Goal: Ask a question

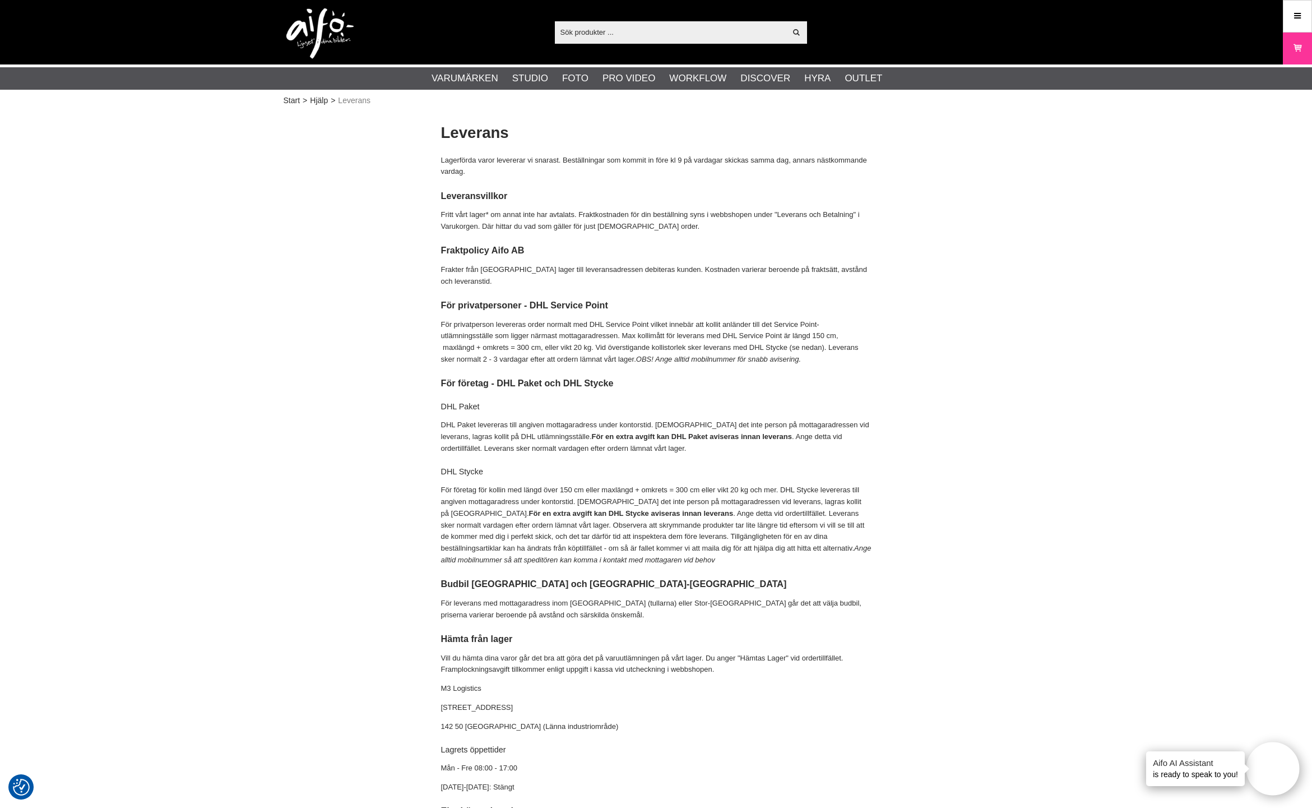
click at [618, 34] on input "text" at bounding box center [671, 32] width 232 height 17
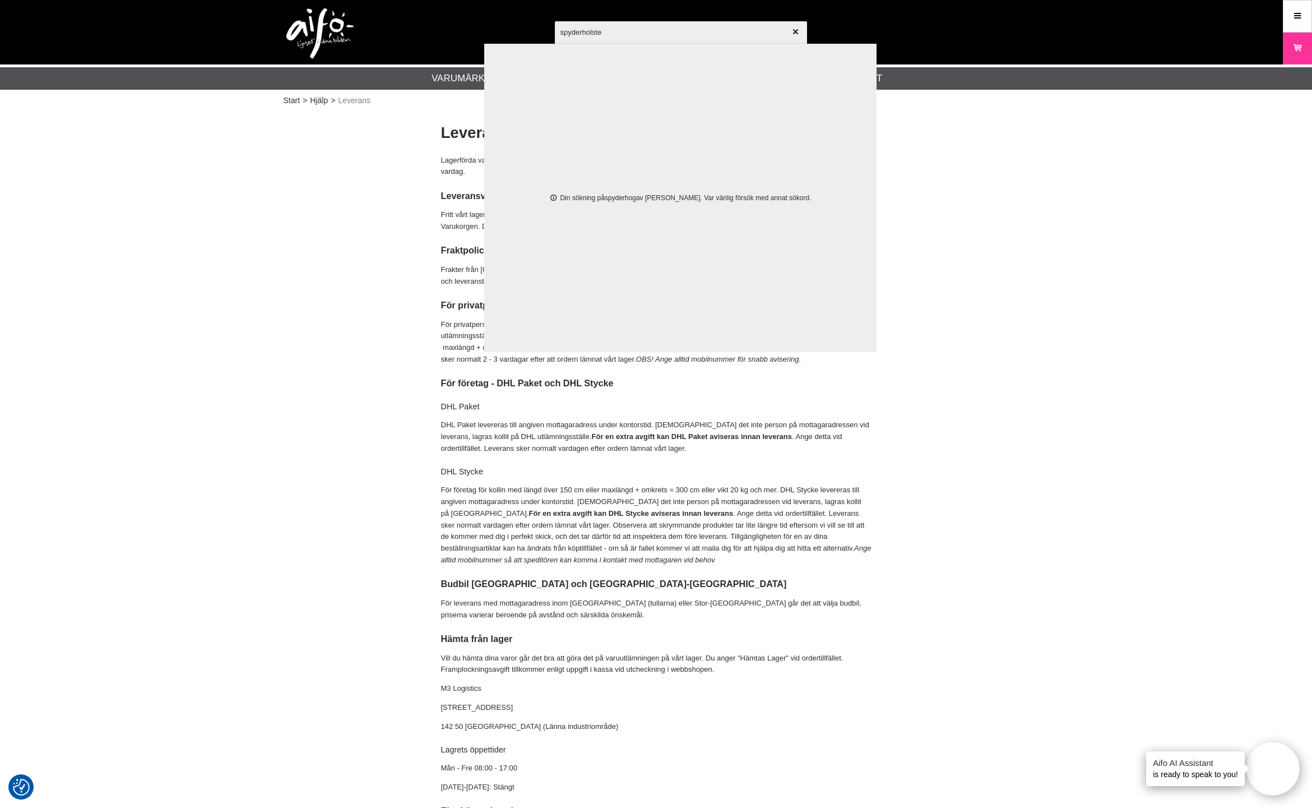
type input "spyderholster"
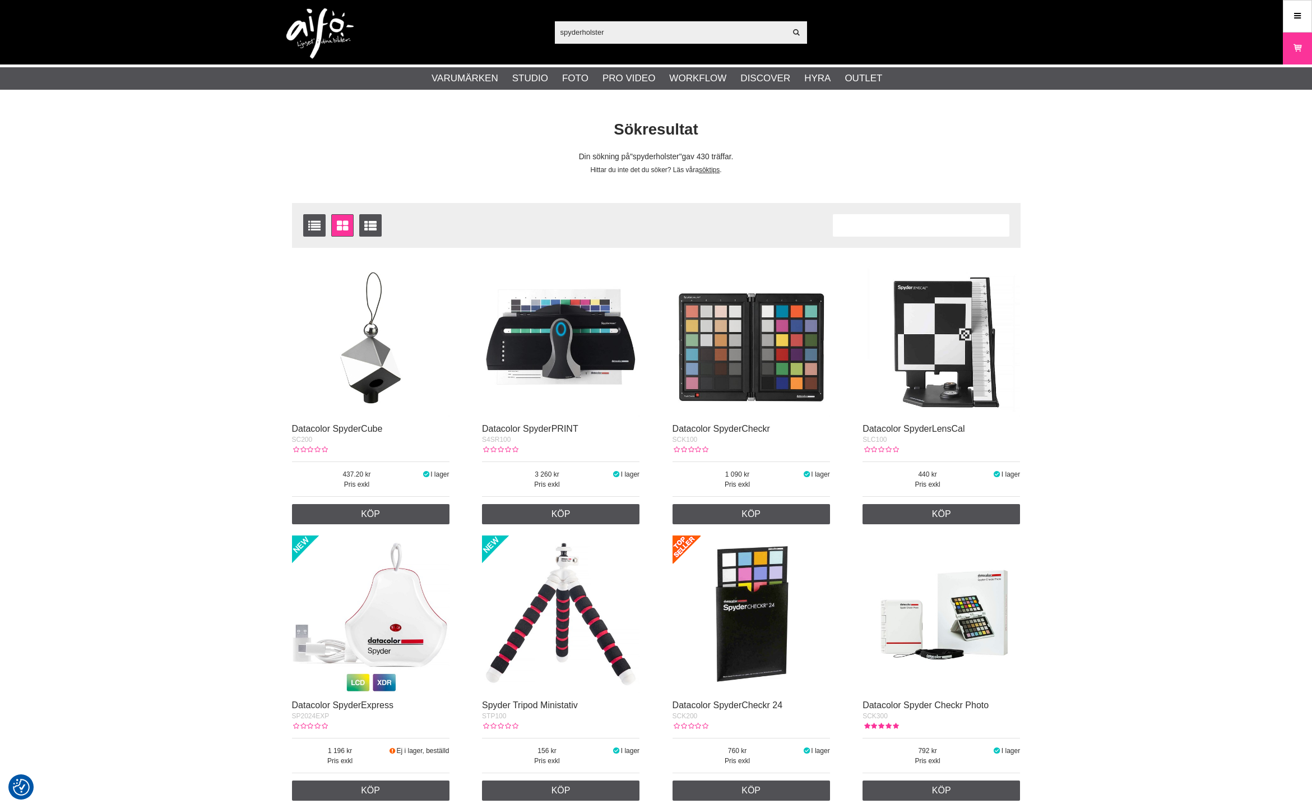
checkbox input "true"
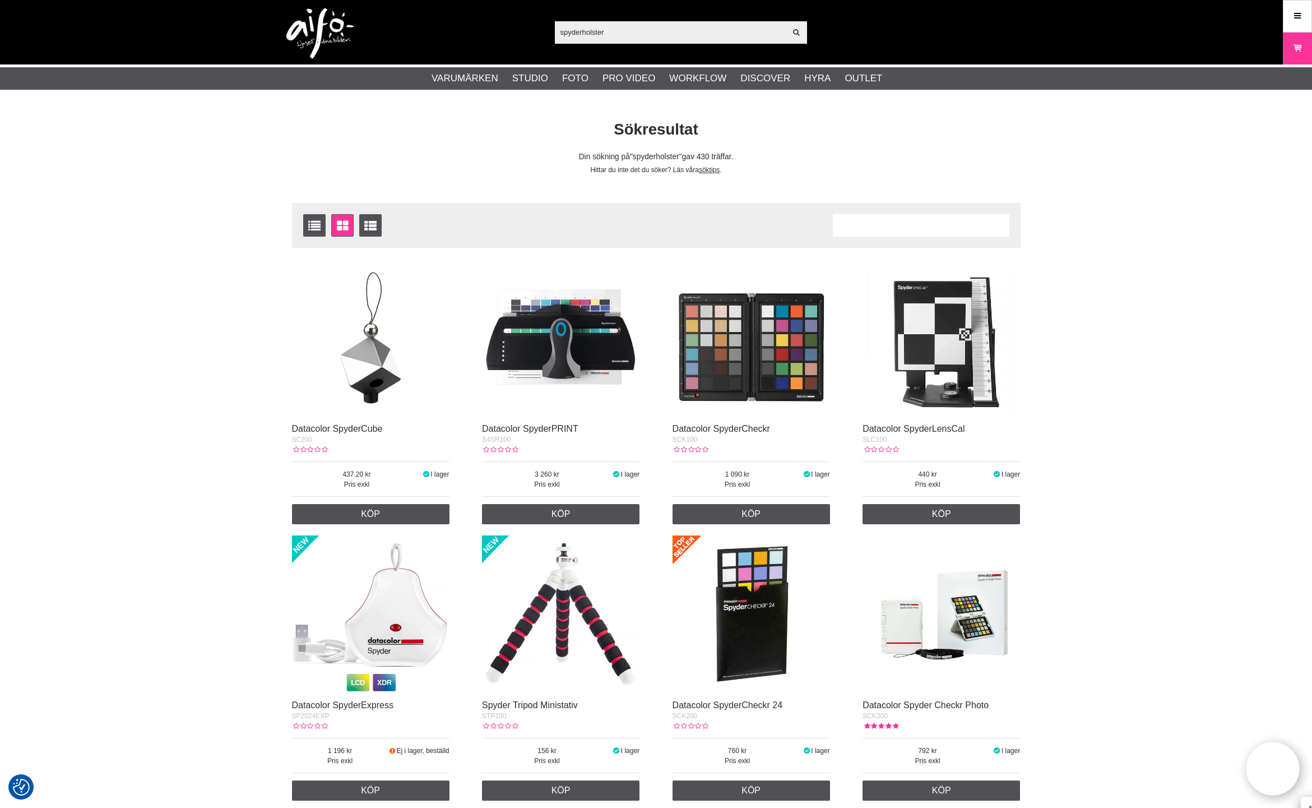
click at [321, 28] on img at bounding box center [319, 33] width 67 height 50
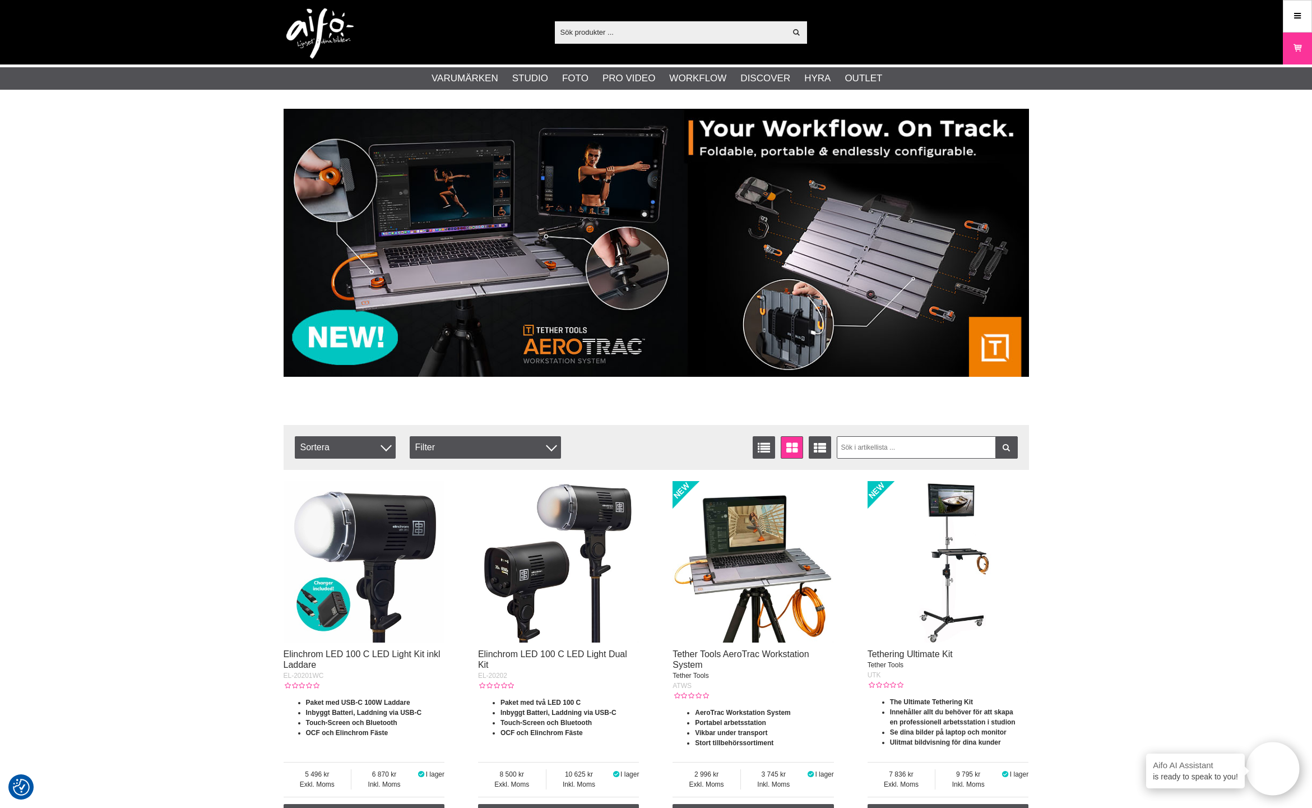
click at [638, 32] on input "text" at bounding box center [671, 32] width 232 height 17
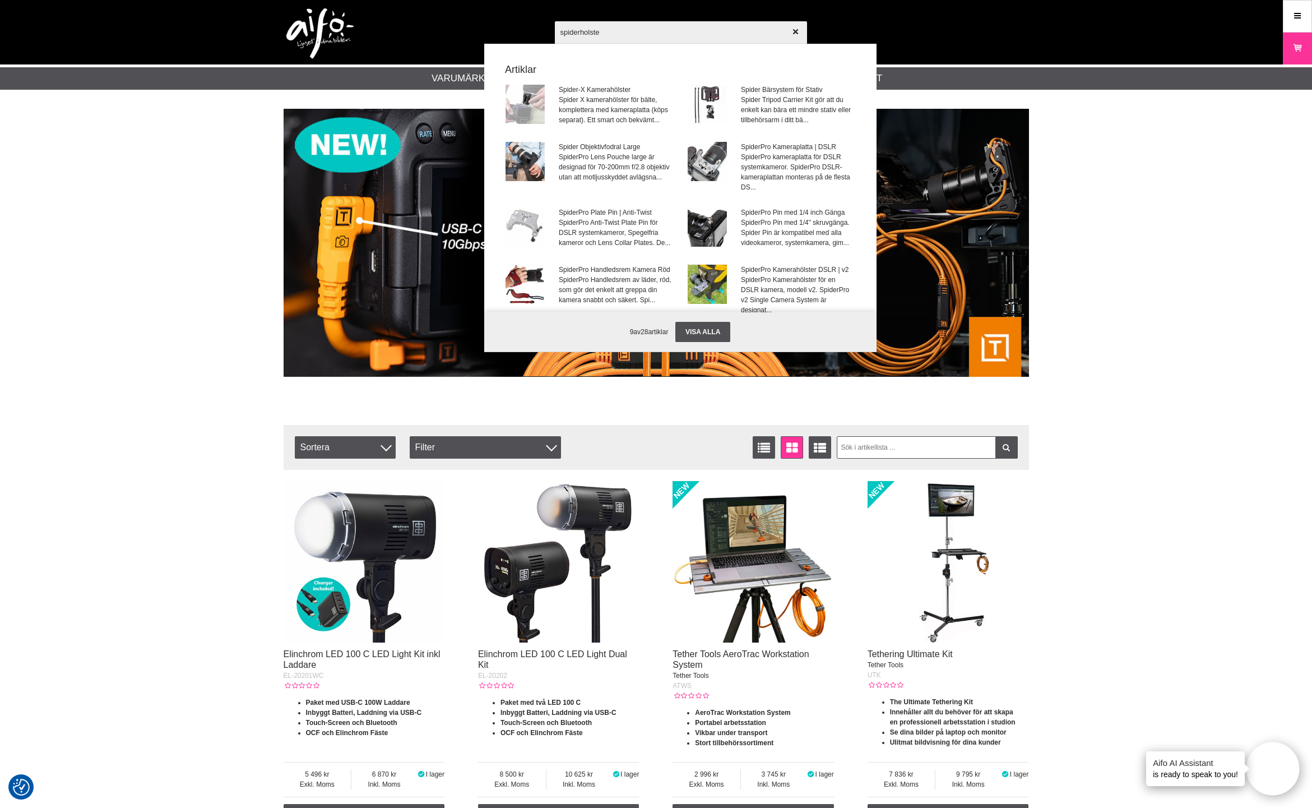
type input "spiderholster"
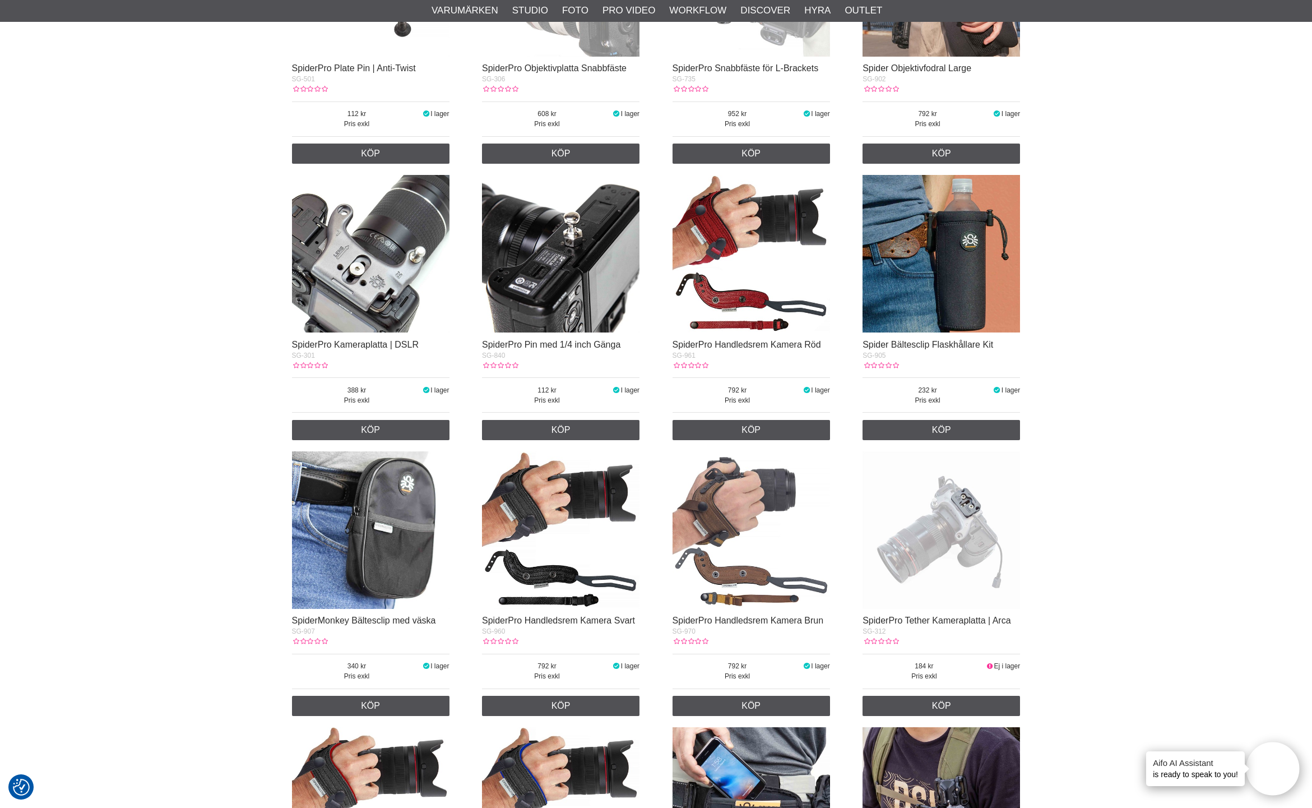
scroll to position [999, 0]
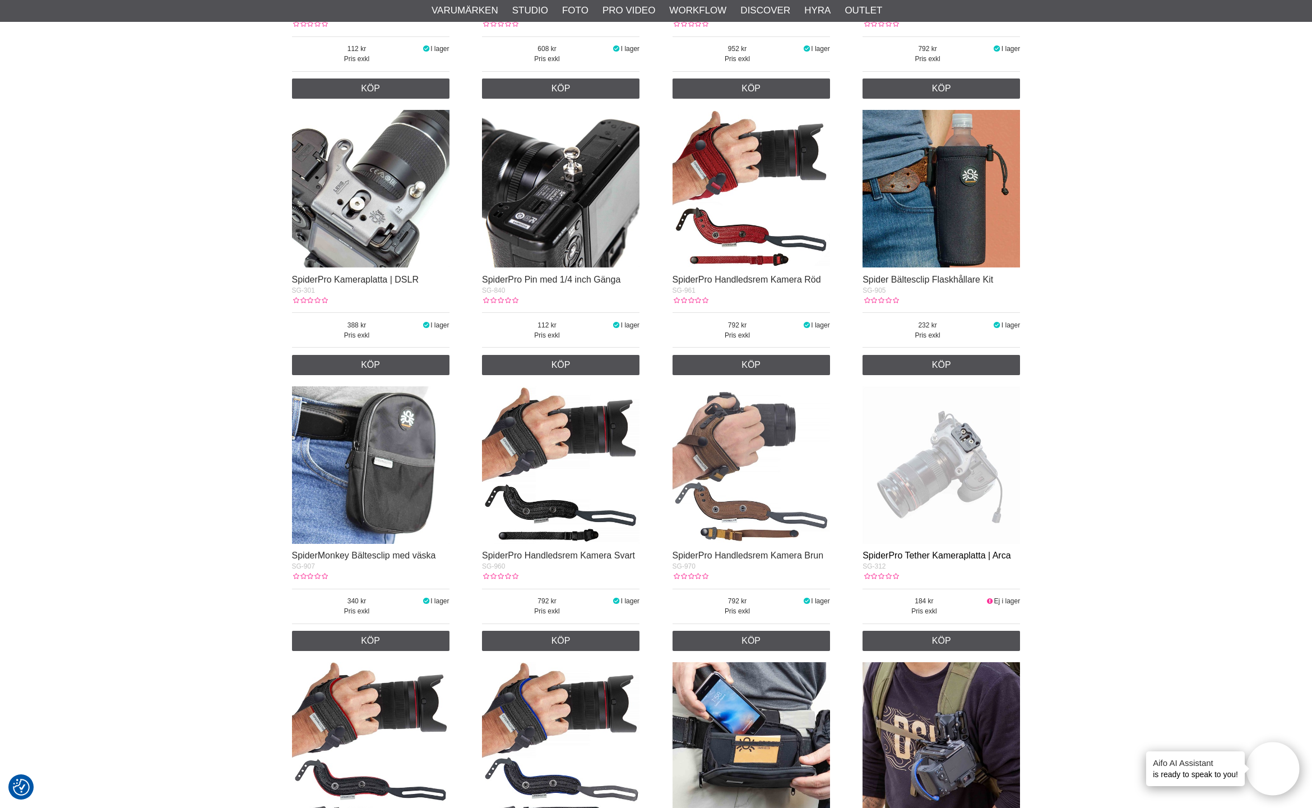
click at [919, 554] on link "SpiderPro Tether Kameraplatta | Arca" at bounding box center [937, 555] width 148 height 10
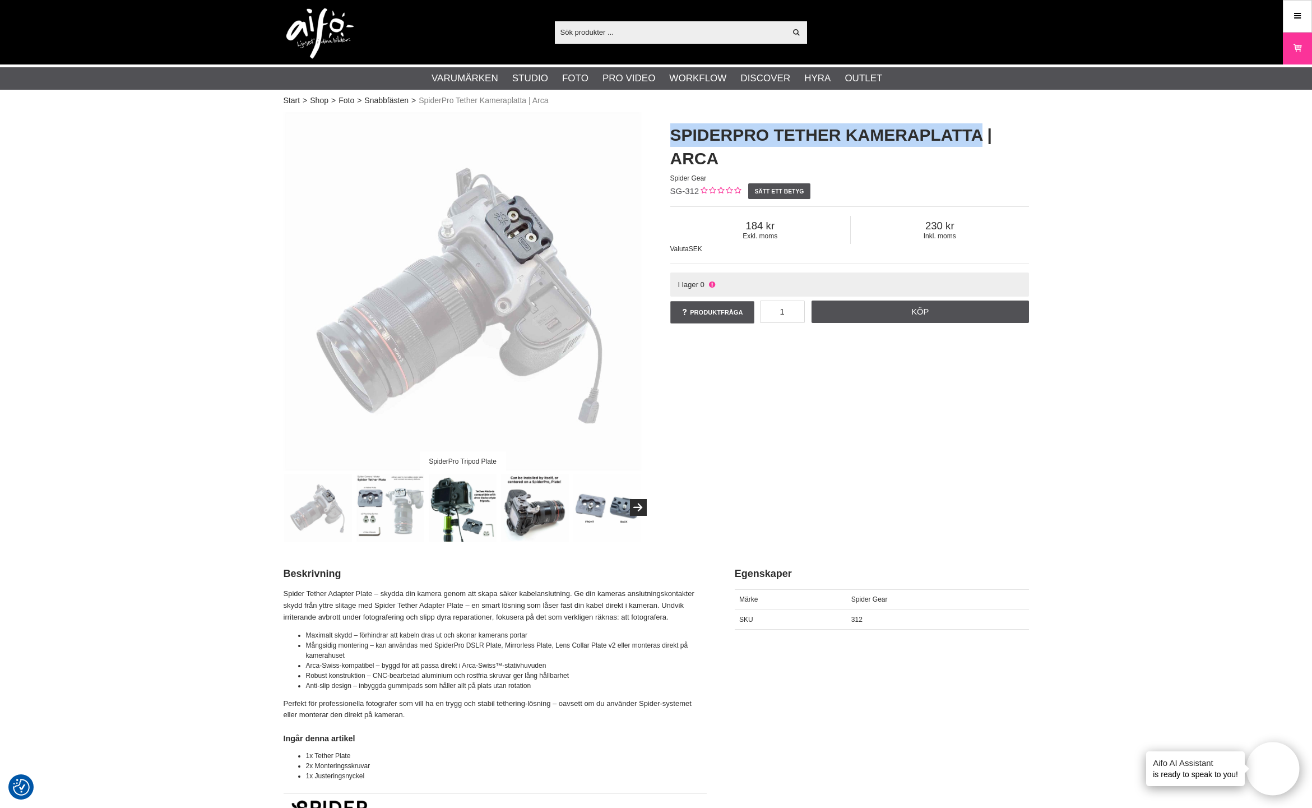
drag, startPoint x: 671, startPoint y: 131, endPoint x: 980, endPoint y: 137, distance: 308.9
click at [983, 137] on h1 "SpiderPro Tether Kameraplatta | Arca" at bounding box center [849, 146] width 359 height 47
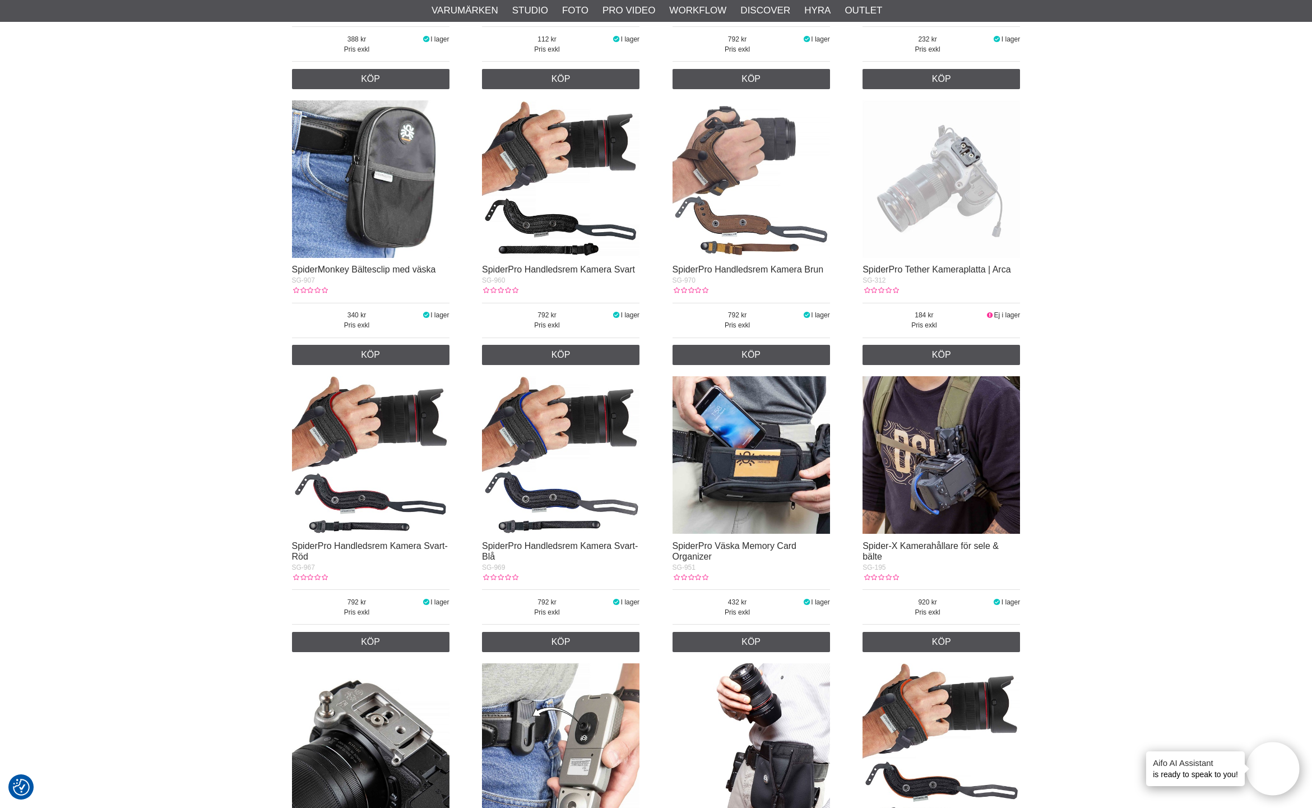
scroll to position [1284, 0]
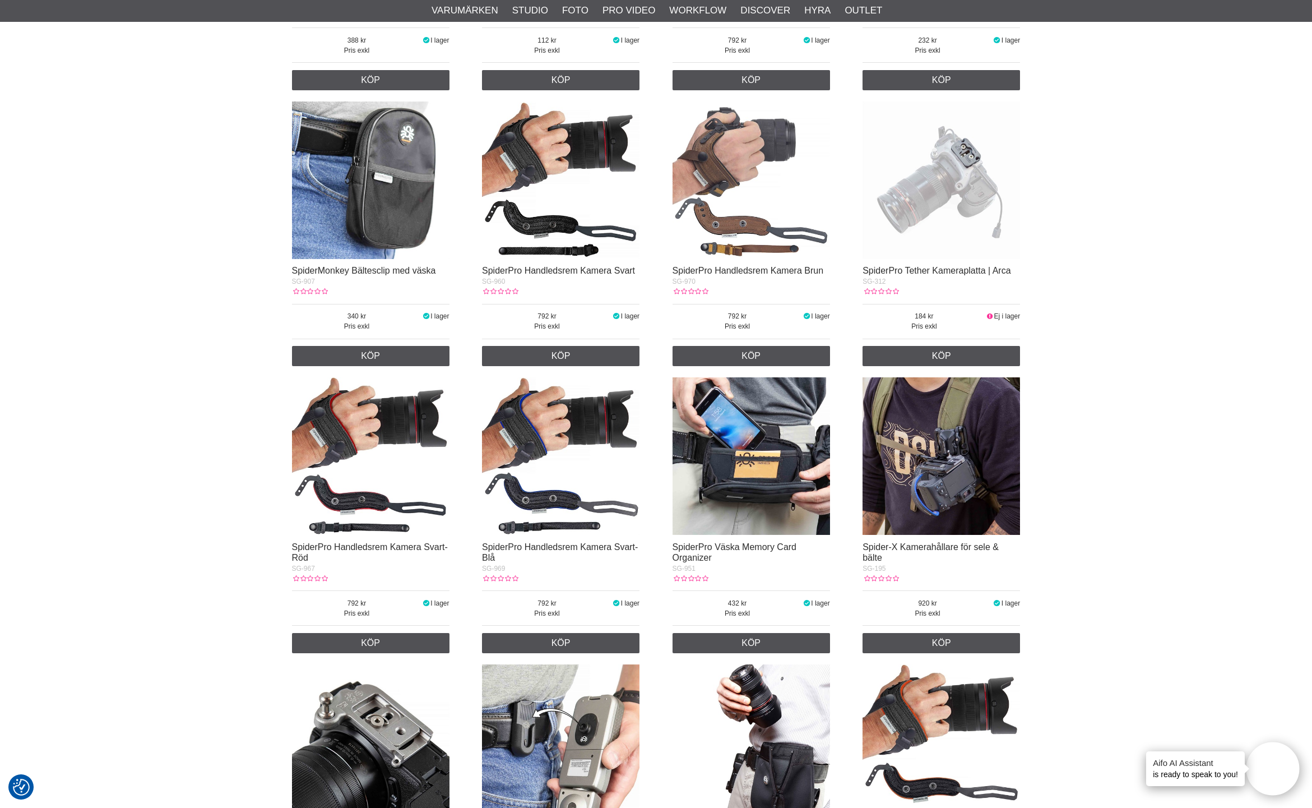
click at [957, 205] on img at bounding box center [942, 180] width 158 height 158
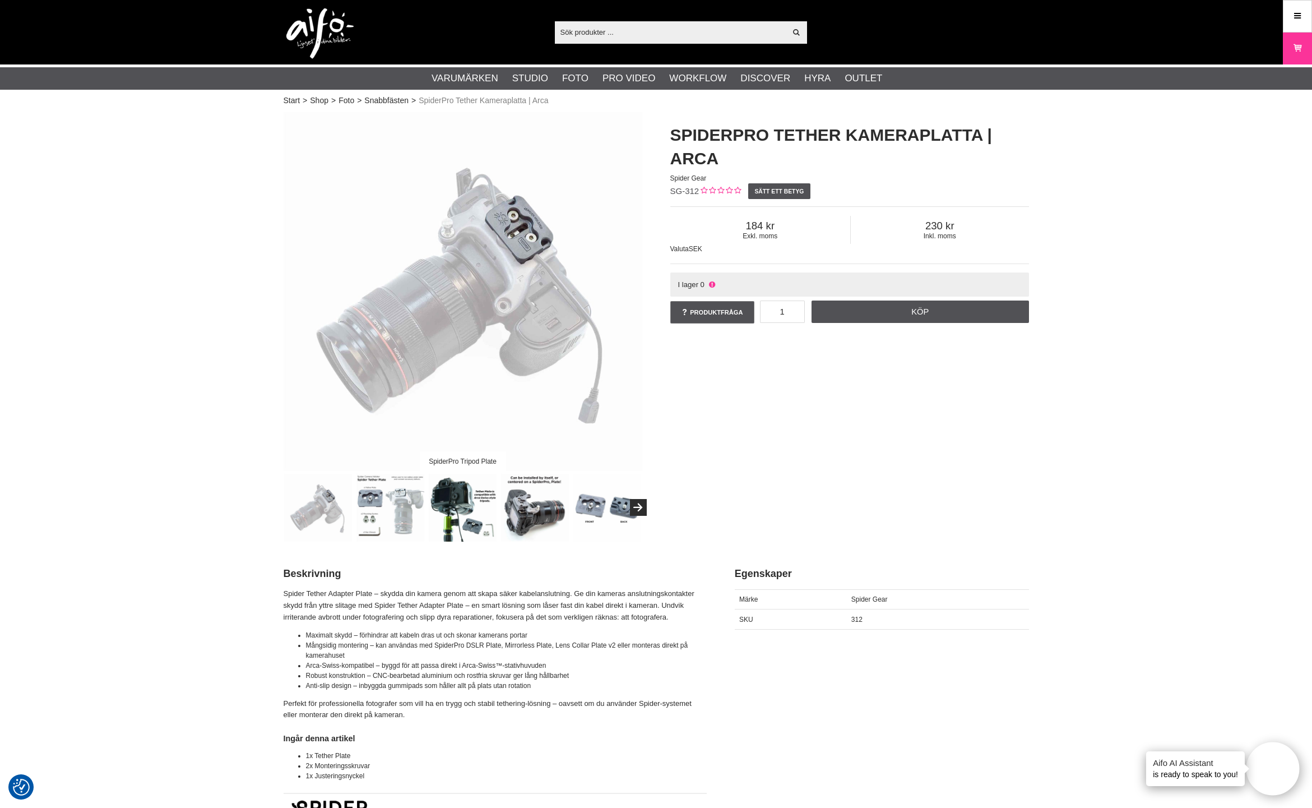
click at [382, 510] on img at bounding box center [391, 508] width 68 height 68
click at [396, 496] on img at bounding box center [391, 508] width 68 height 68
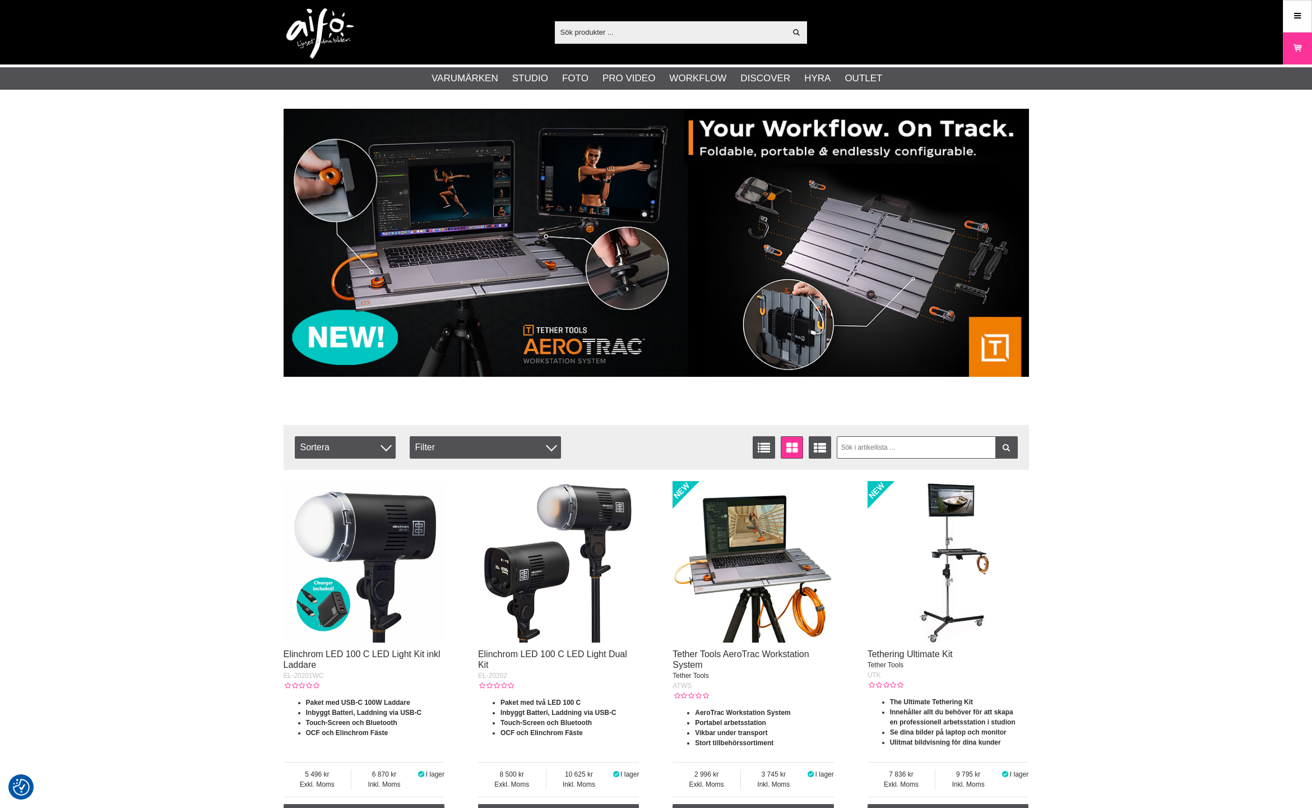
checkbox input "true"
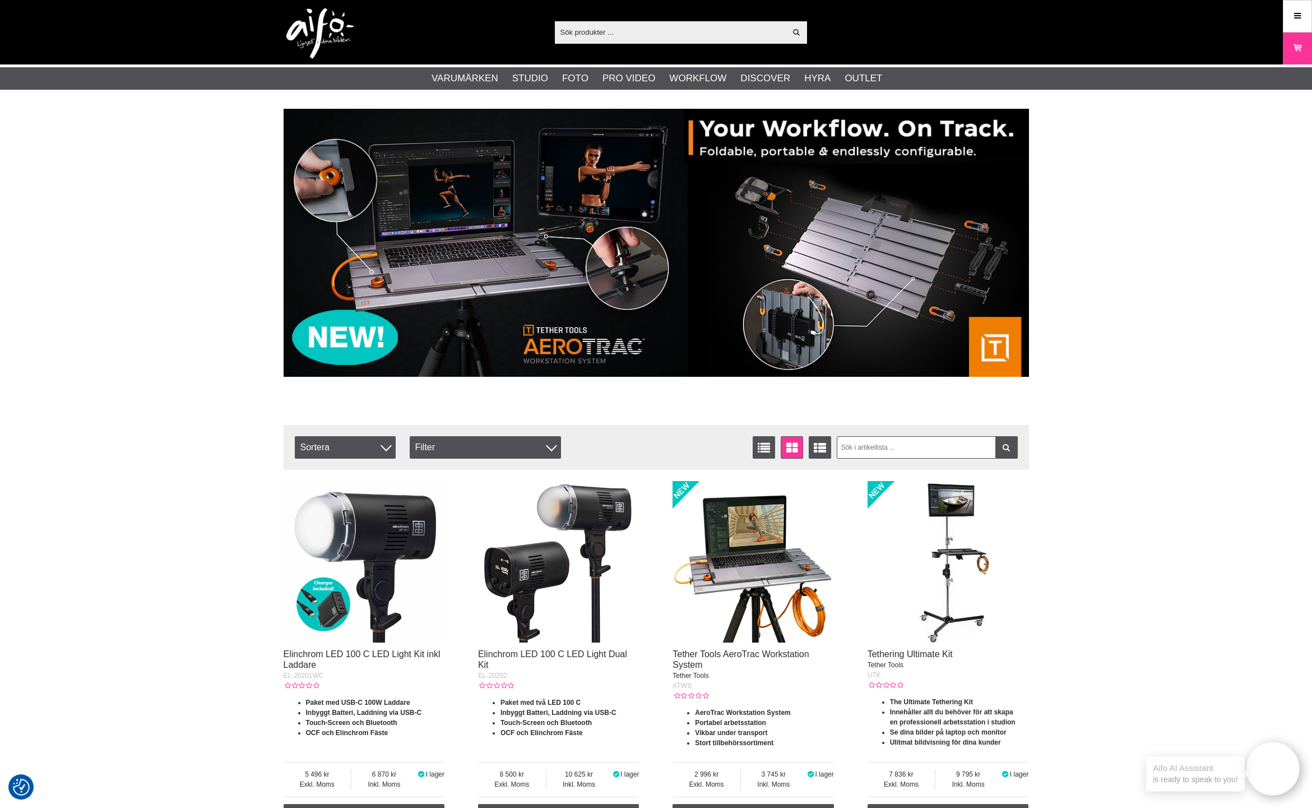
click at [613, 24] on input "text" at bounding box center [671, 32] width 232 height 17
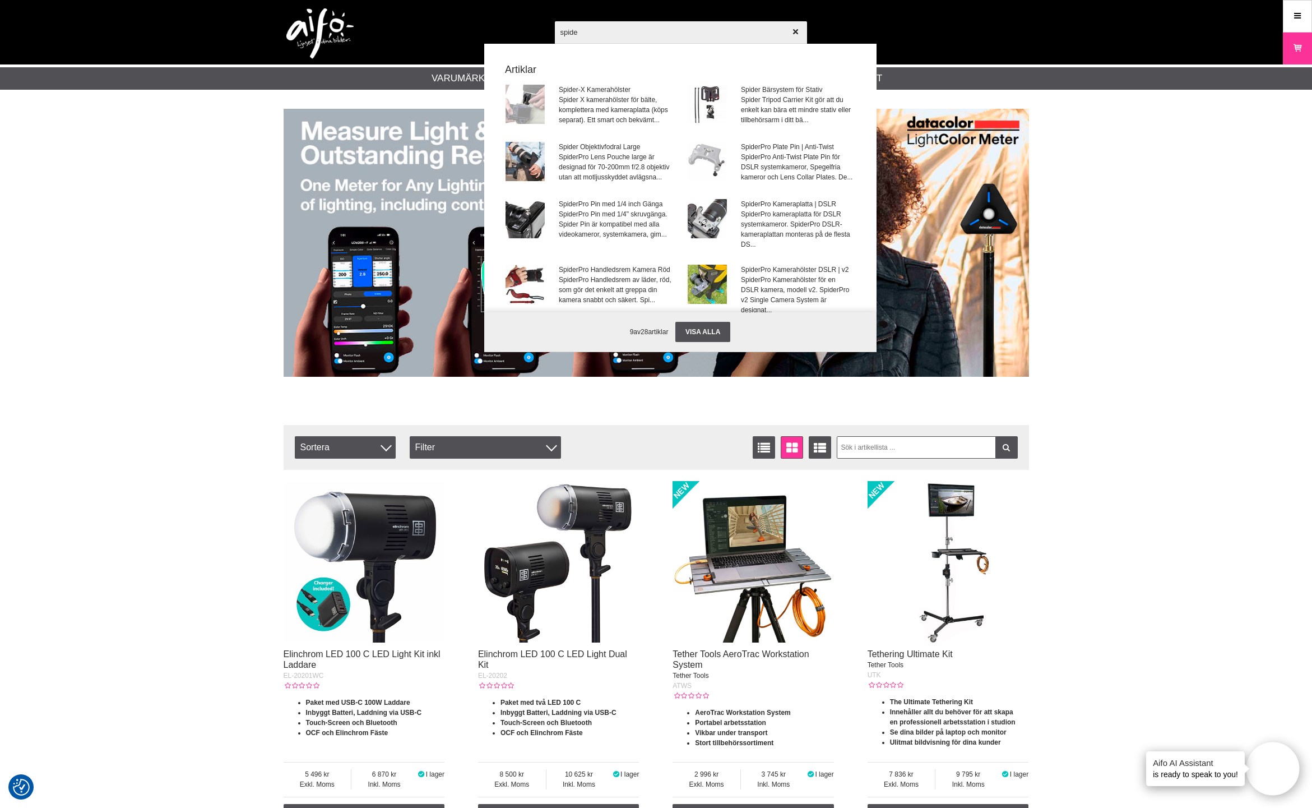
type input "spider"
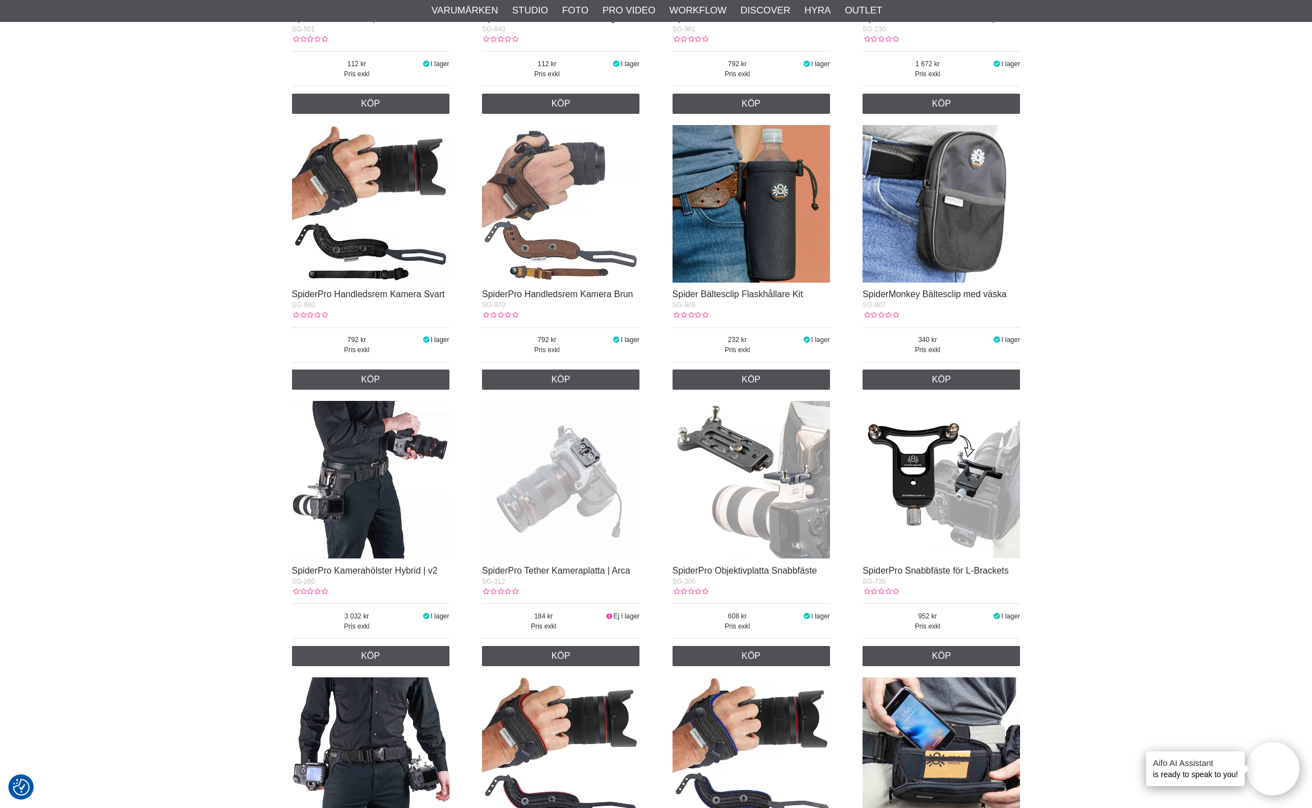
scroll to position [803, 0]
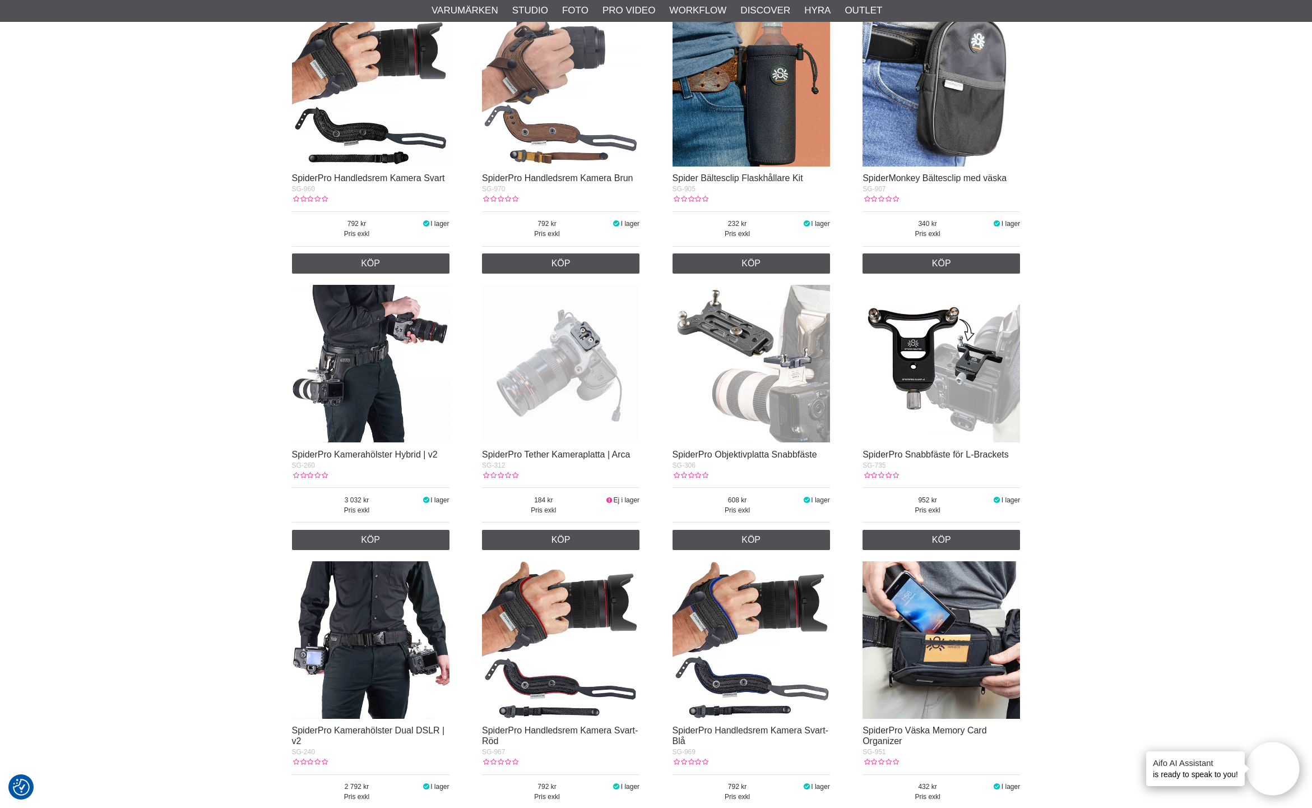
click at [550, 373] on img at bounding box center [561, 364] width 158 height 158
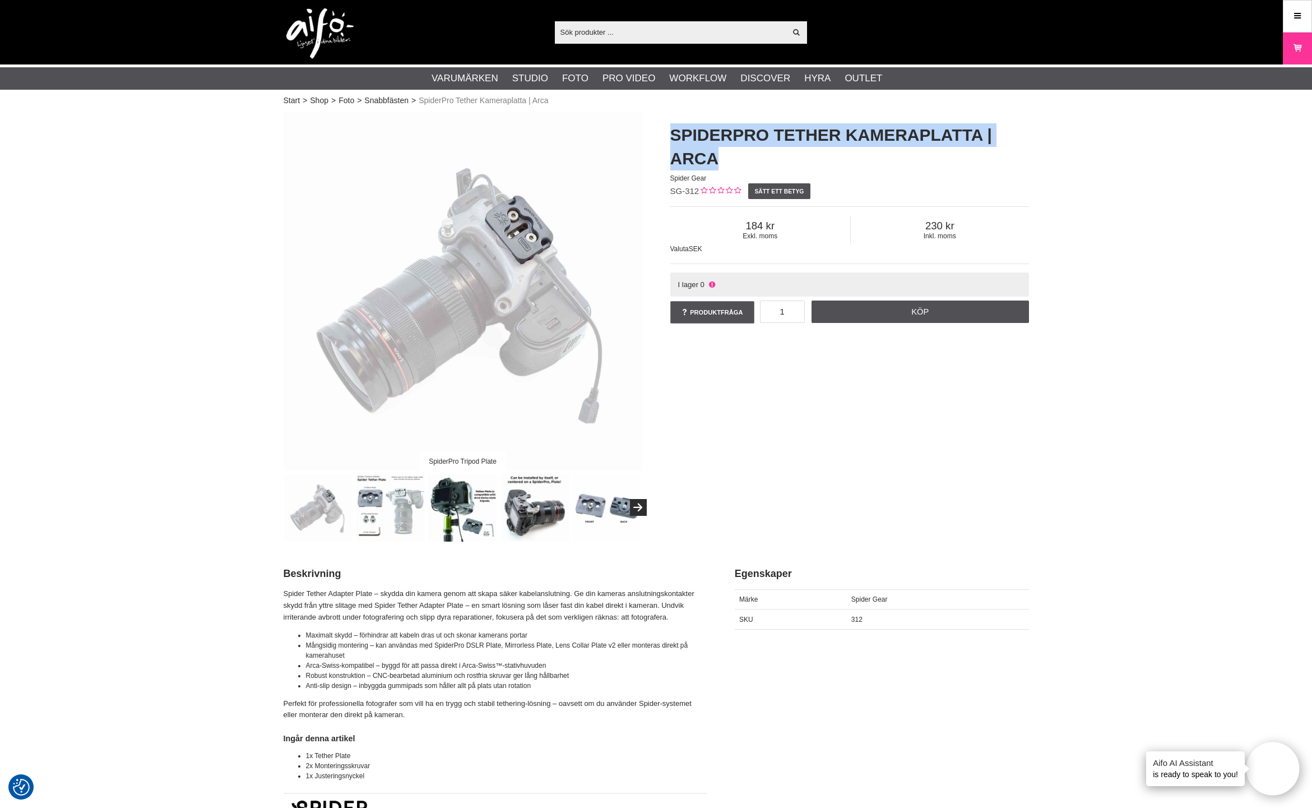
drag, startPoint x: 673, startPoint y: 136, endPoint x: 863, endPoint y: 157, distance: 191.8
click at [909, 168] on h1 "SpiderPro Tether Kameraplatta | Arca" at bounding box center [849, 146] width 359 height 47
click at [695, 314] on link "Produktfråga" at bounding box center [712, 312] width 84 height 22
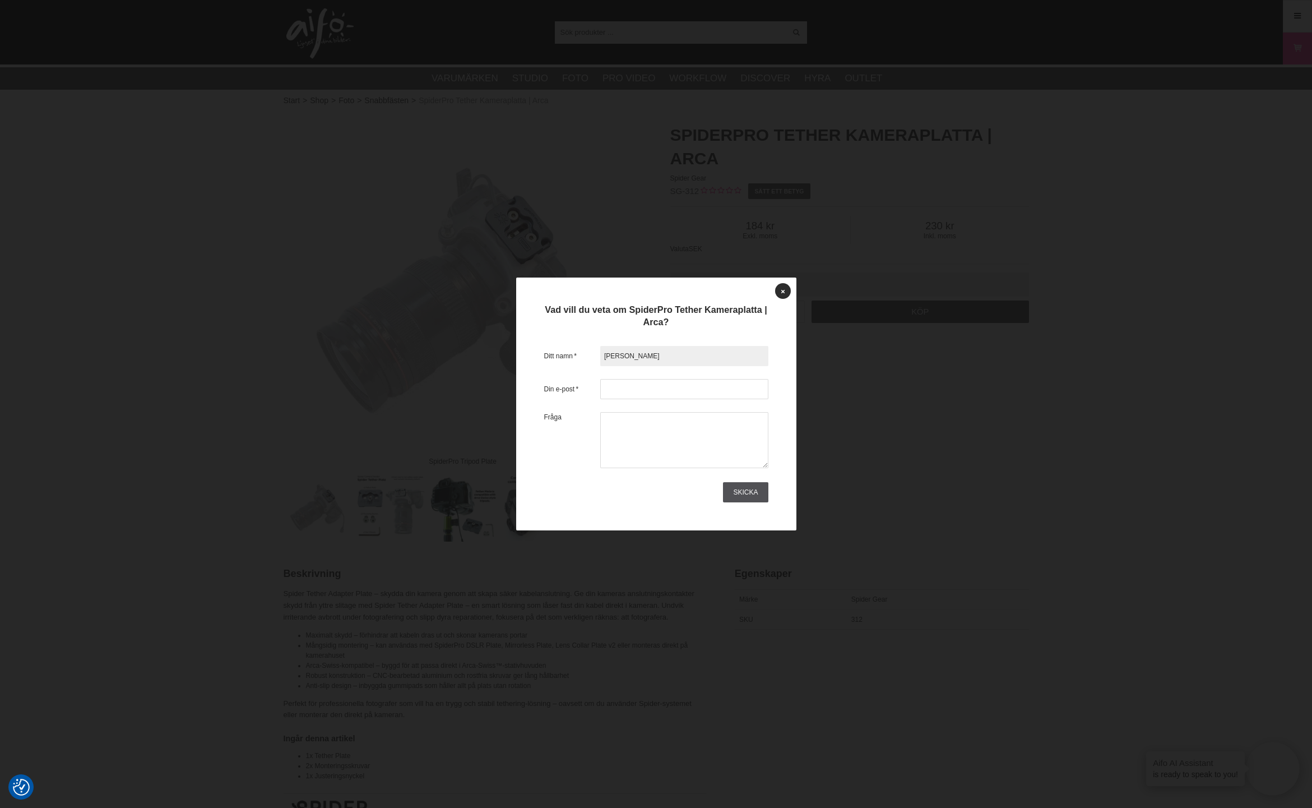
type input "[PERSON_NAME]"
type input "[EMAIL_ADDRESS][DOMAIN_NAME]"
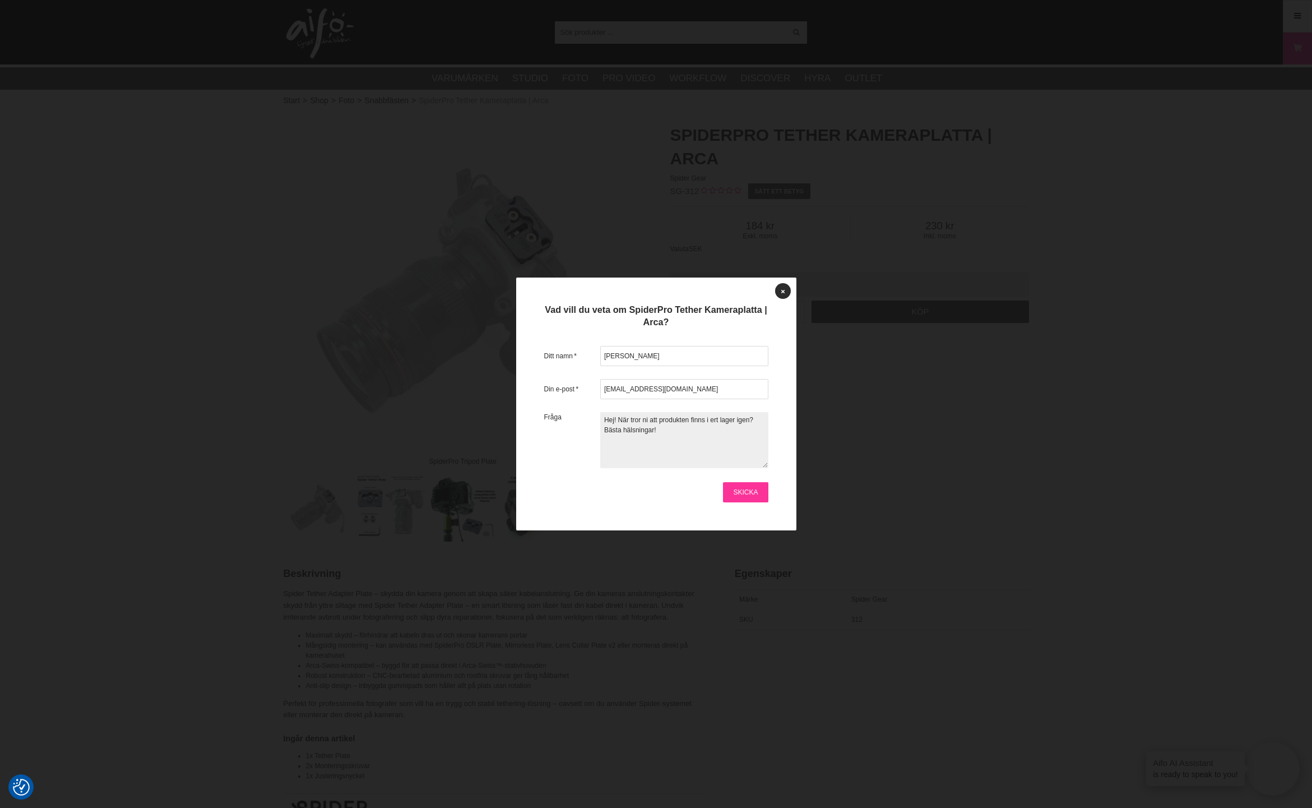
type textarea "Hej! När tror ni att produkten finns i ert lager igen? Bästa hälsningar!"
click at [744, 494] on link "Skicka" at bounding box center [745, 492] width 45 height 20
